Goal: Task Accomplishment & Management: Complete application form

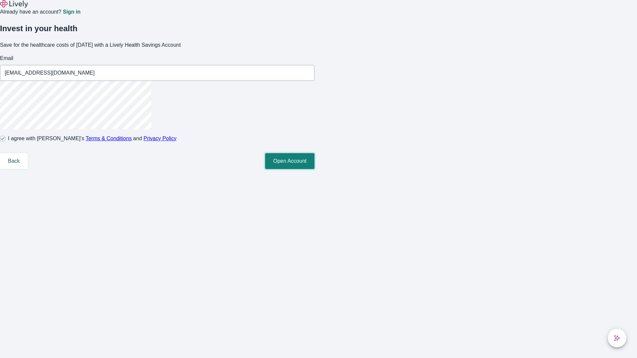
click at [315, 169] on button "Open Account" at bounding box center [289, 161] width 49 height 16
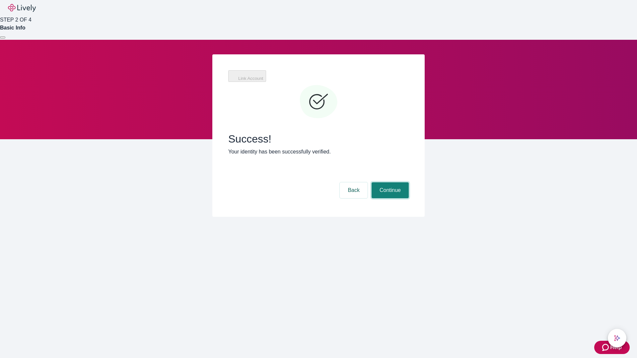
click at [389, 182] on button "Continue" at bounding box center [390, 190] width 37 height 16
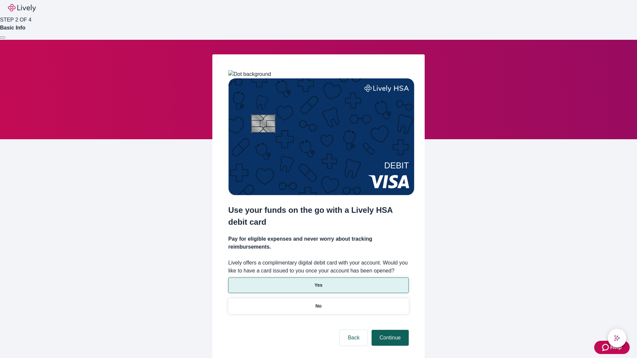
click at [318, 282] on p "Yes" at bounding box center [319, 285] width 8 height 7
click at [389, 330] on button "Continue" at bounding box center [390, 338] width 37 height 16
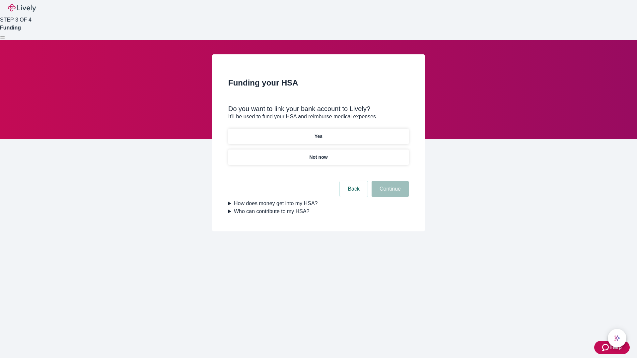
click at [318, 154] on p "Not now" at bounding box center [318, 157] width 18 height 7
click at [389, 193] on button "Continue" at bounding box center [390, 189] width 37 height 16
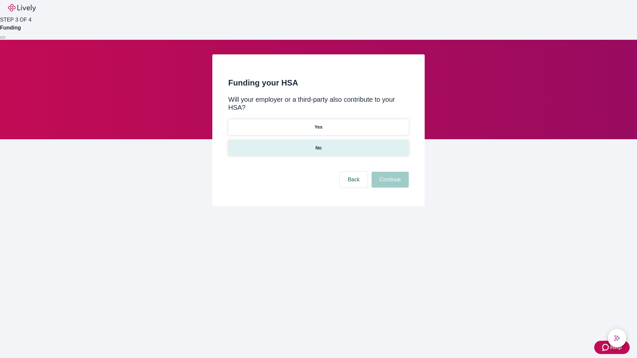
click at [318, 145] on p "No" at bounding box center [319, 148] width 6 height 7
click at [389, 172] on button "Continue" at bounding box center [390, 180] width 37 height 16
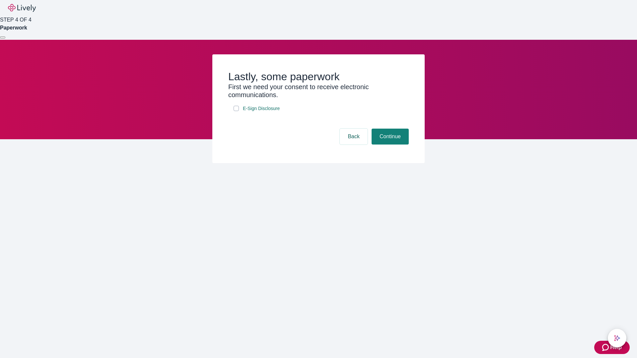
click at [236, 111] on input "E-Sign Disclosure" at bounding box center [236, 108] width 5 height 5
checkbox input "true"
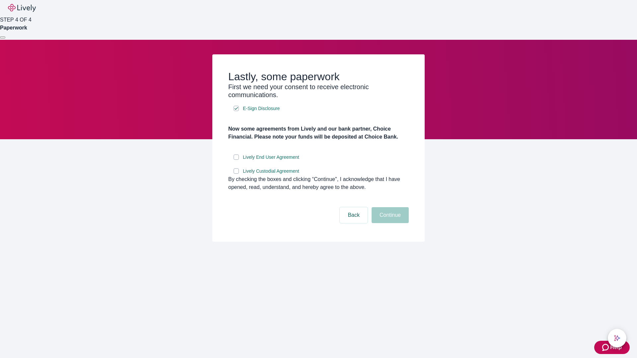
click at [236, 160] on input "Lively End User Agreement" at bounding box center [236, 157] width 5 height 5
checkbox input "true"
click at [236, 174] on input "Lively Custodial Agreement" at bounding box center [236, 171] width 5 height 5
checkbox input "true"
click at [389, 223] on button "Continue" at bounding box center [390, 215] width 37 height 16
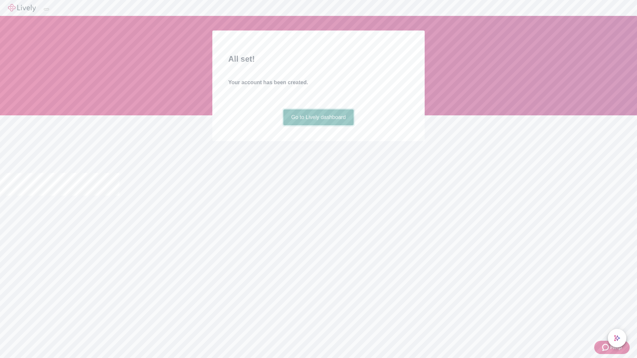
click at [318, 125] on link "Go to Lively dashboard" at bounding box center [318, 117] width 71 height 16
